Goal: Information Seeking & Learning: Learn about a topic

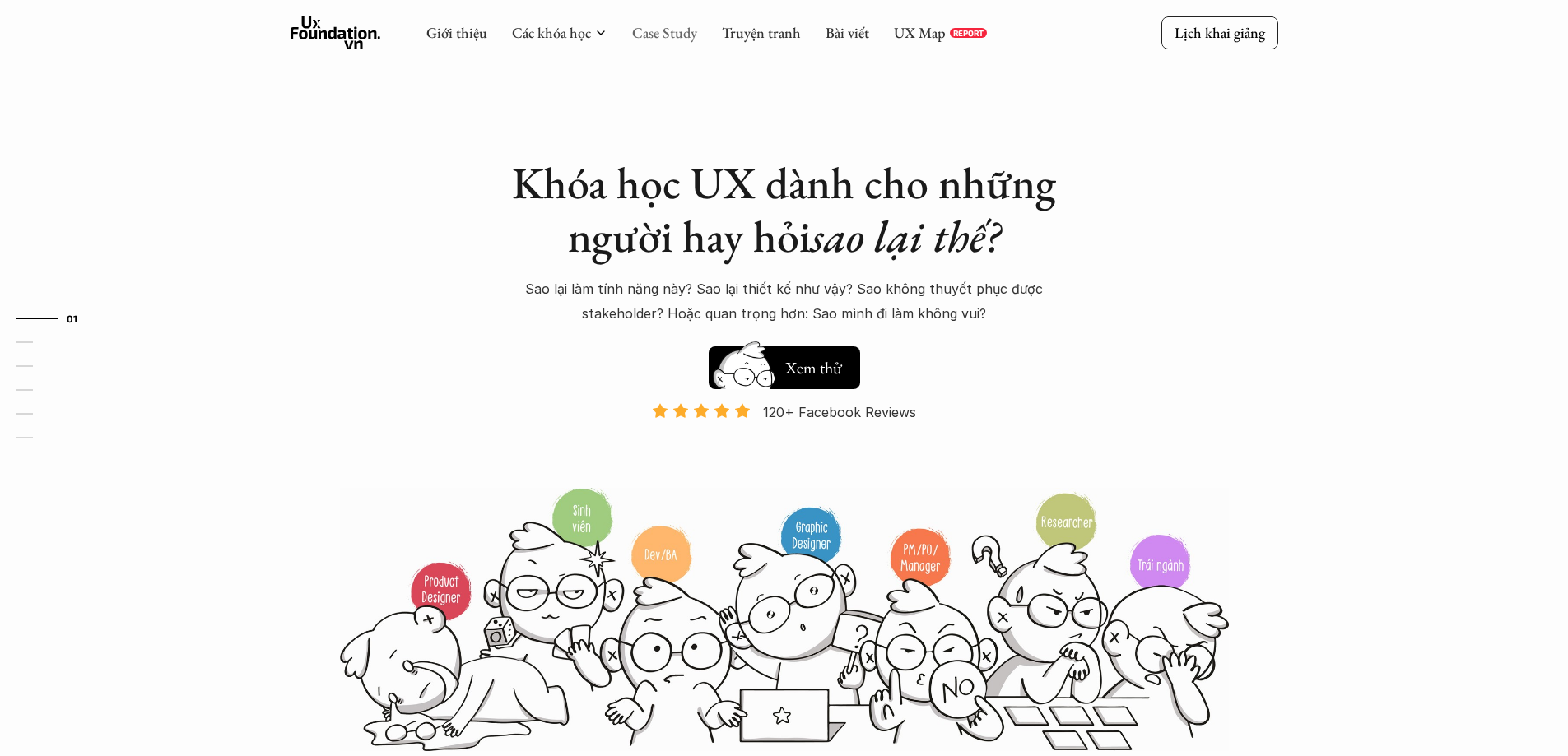
click at [674, 41] on link "Case Study" at bounding box center [664, 32] width 65 height 19
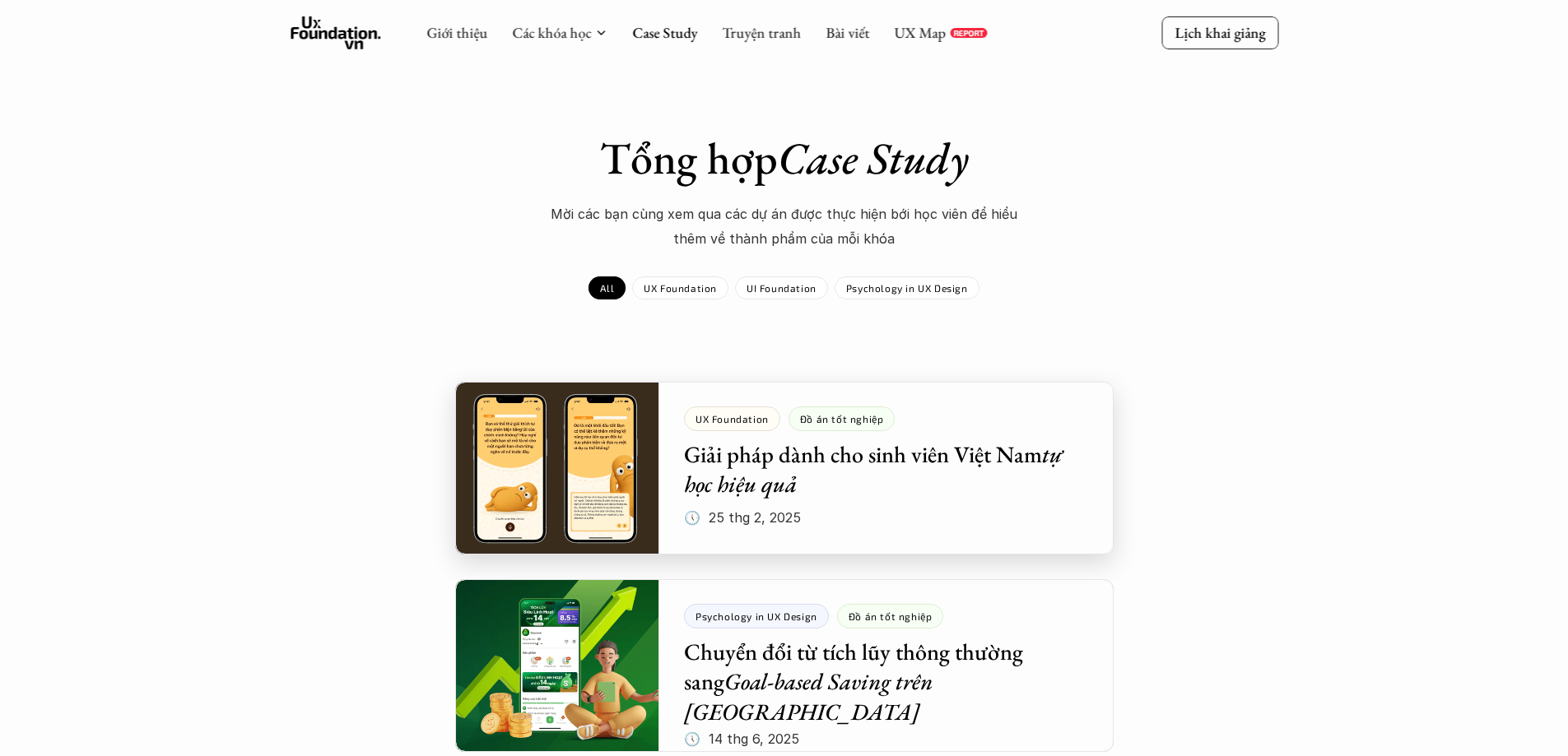
click at [580, 463] on div at bounding box center [784, 468] width 659 height 173
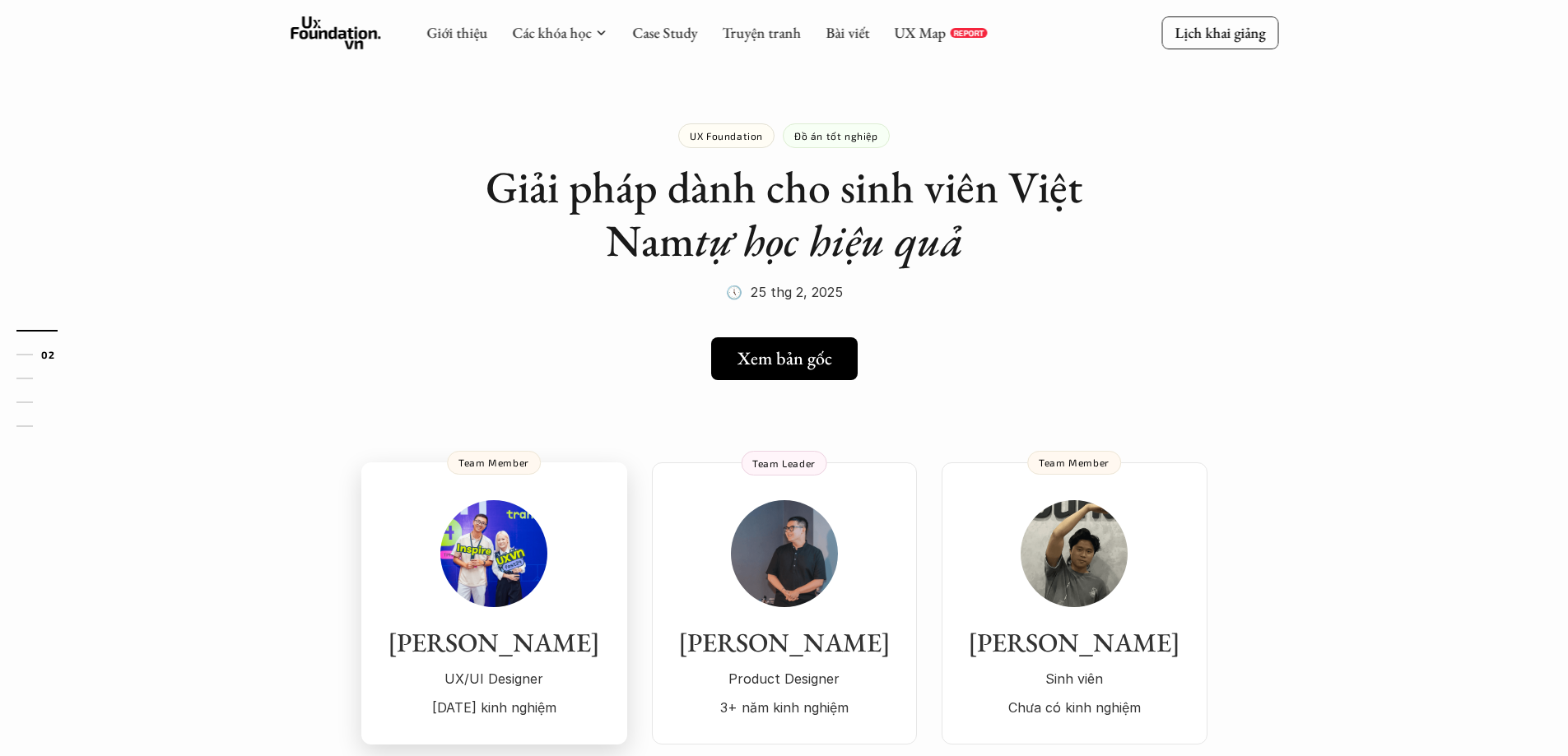
scroll to position [82, 0]
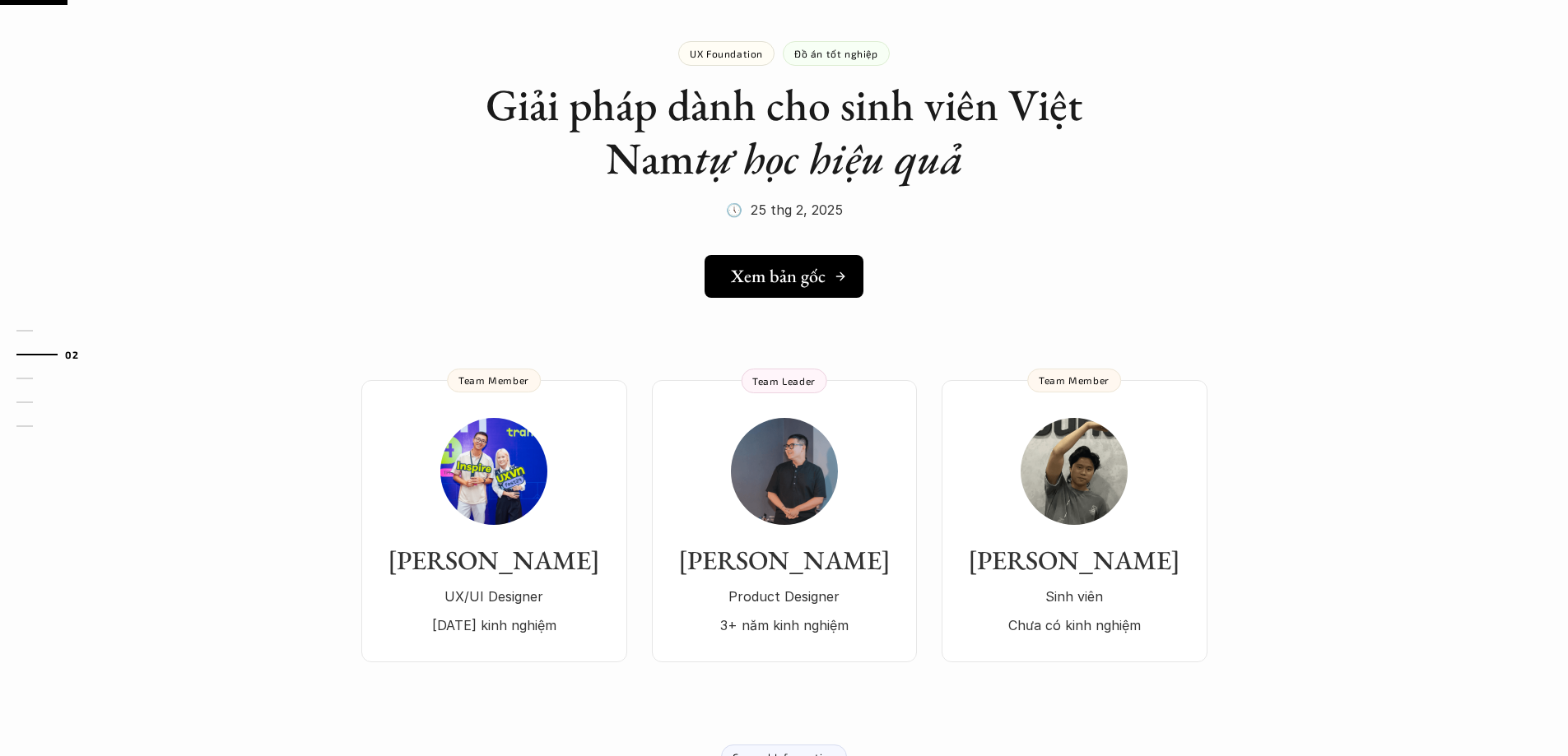
click at [801, 271] on h5 "Xem bản gốc" at bounding box center [778, 276] width 95 height 21
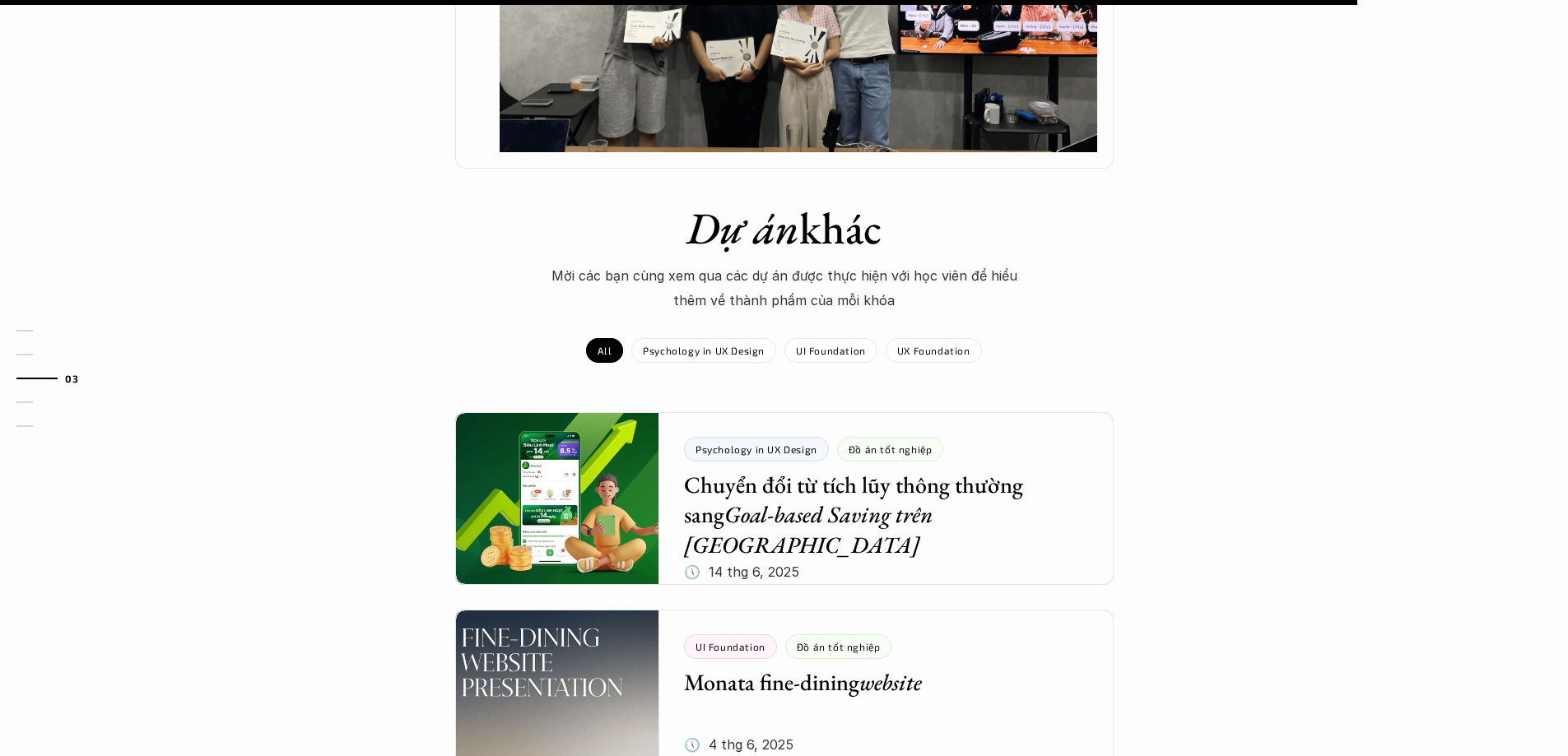
scroll to position [1729, 0]
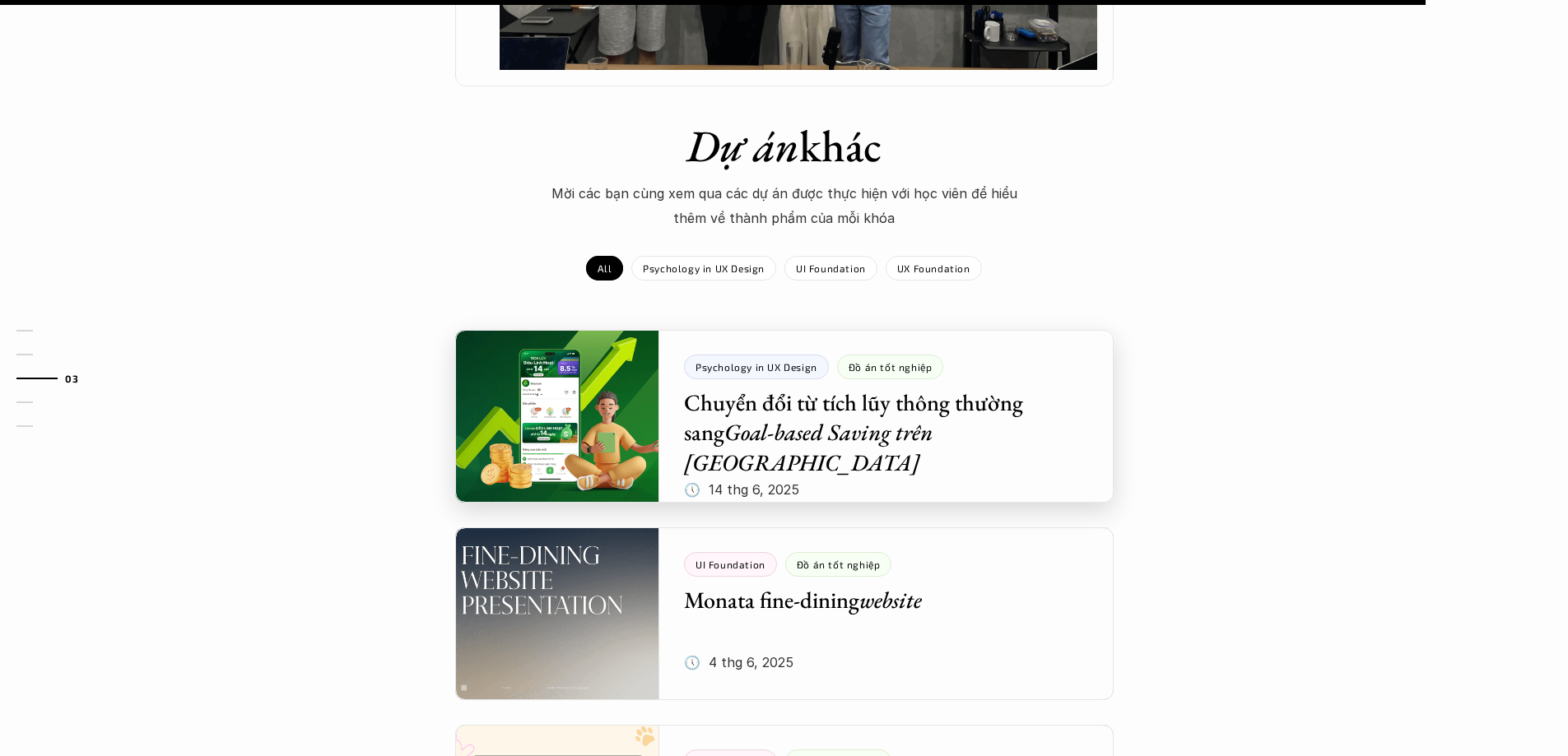
click at [867, 376] on div at bounding box center [784, 416] width 659 height 173
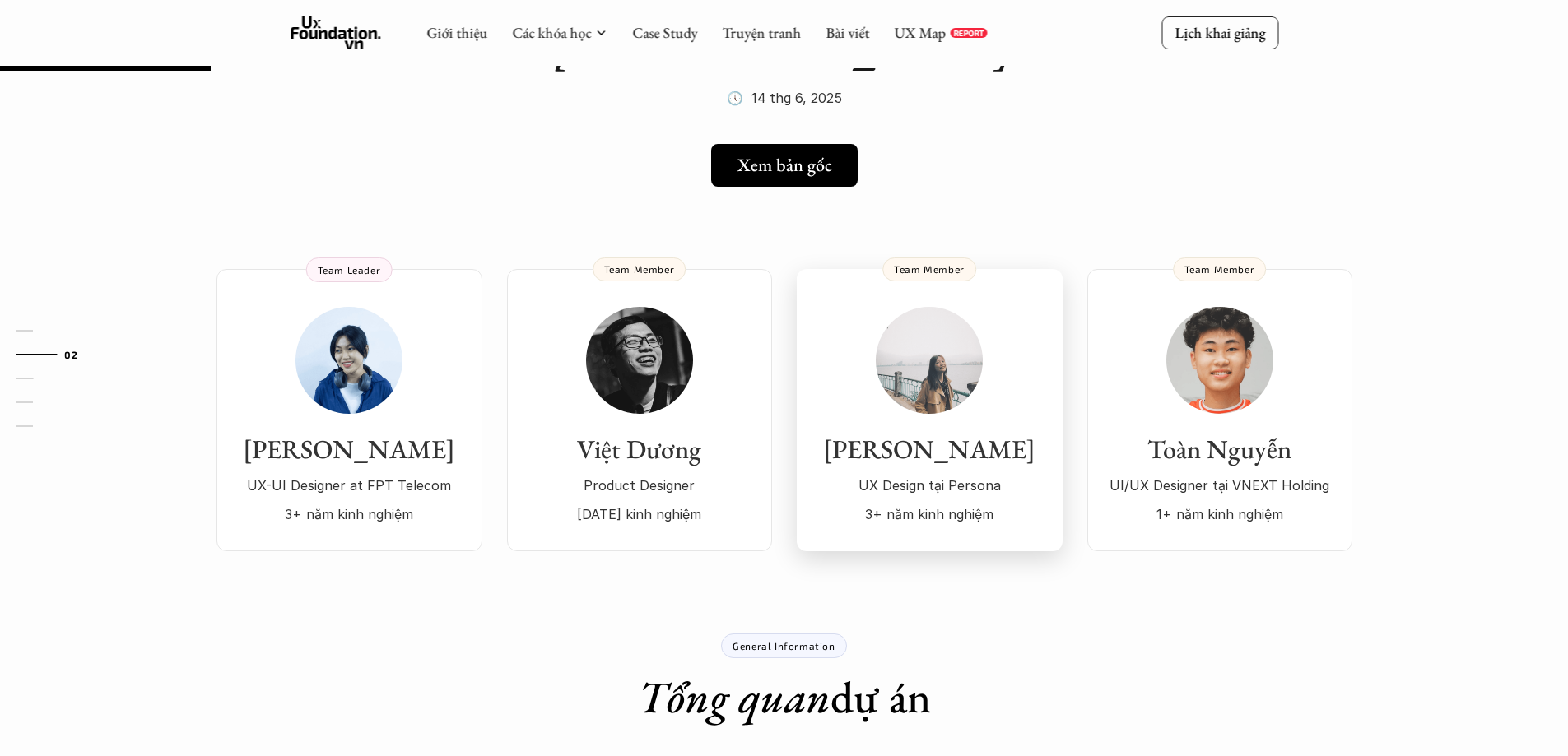
scroll to position [82, 0]
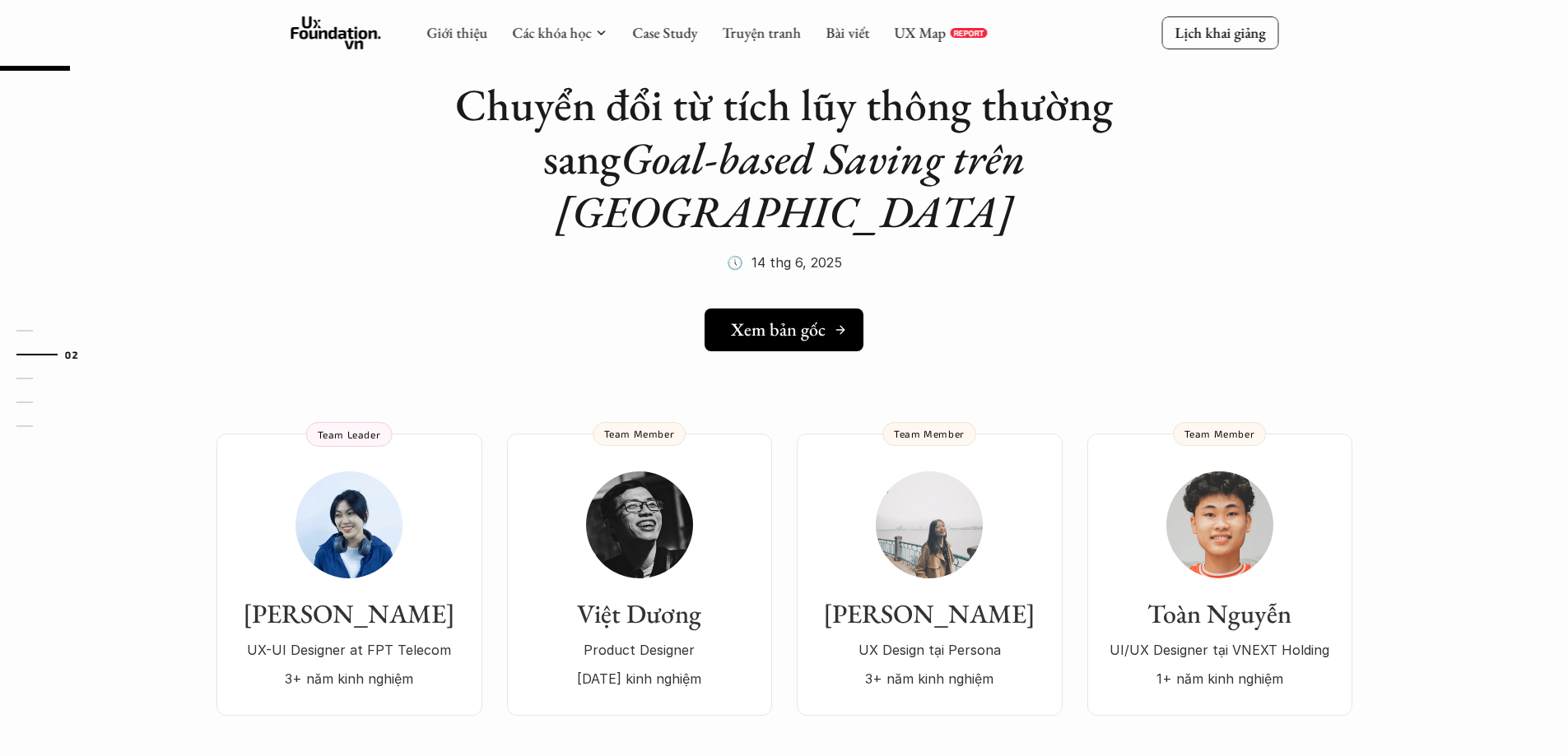
click at [811, 309] on link "Xem bản gốc" at bounding box center [784, 330] width 159 height 43
